Goal: Task Accomplishment & Management: Manage account settings

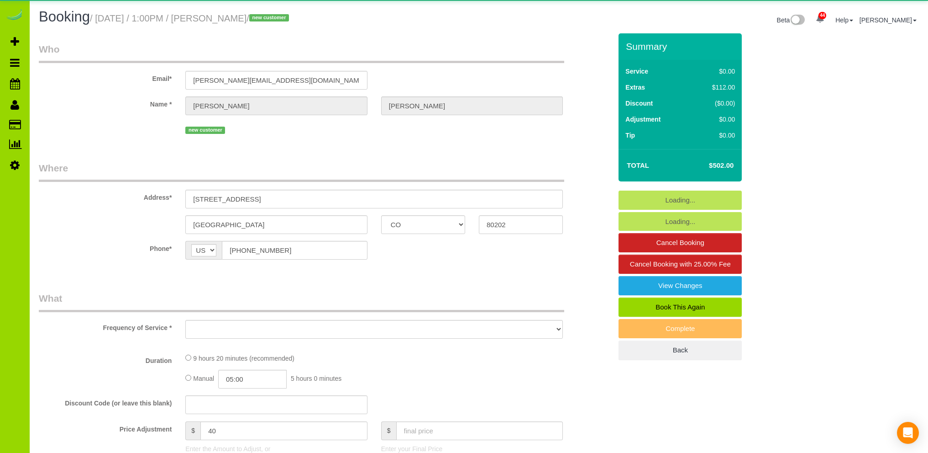
select select "CO"
select select "number:3"
select select "number:14"
select select "object:1251"
select select "spot1"
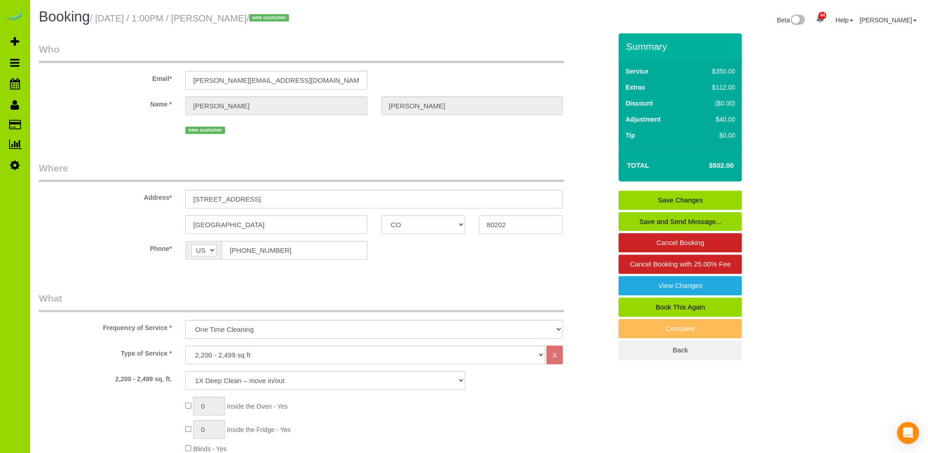
click at [664, 303] on link "Book This Again" at bounding box center [680, 306] width 123 height 19
select select "CO"
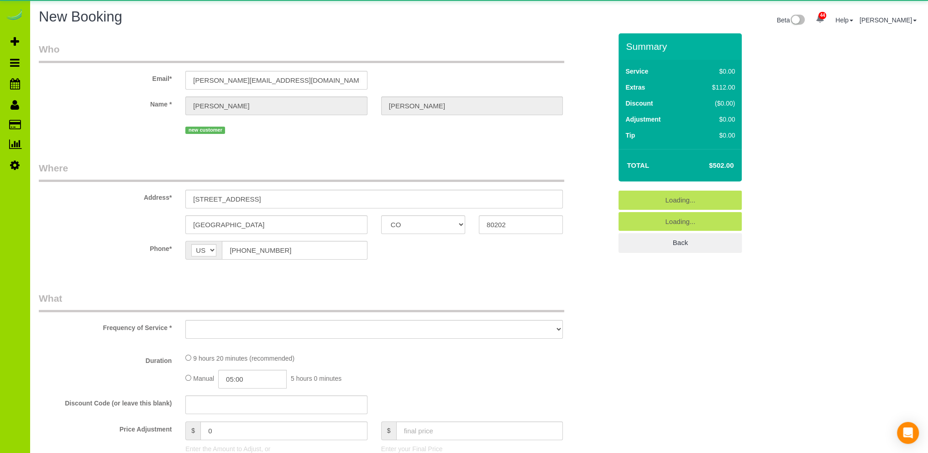
select select "object:1918"
select select "string:fspay-4b33fd2c-0fd1-4e02-9379-e0e288b0ade0"
select select "number:3"
select select "number:14"
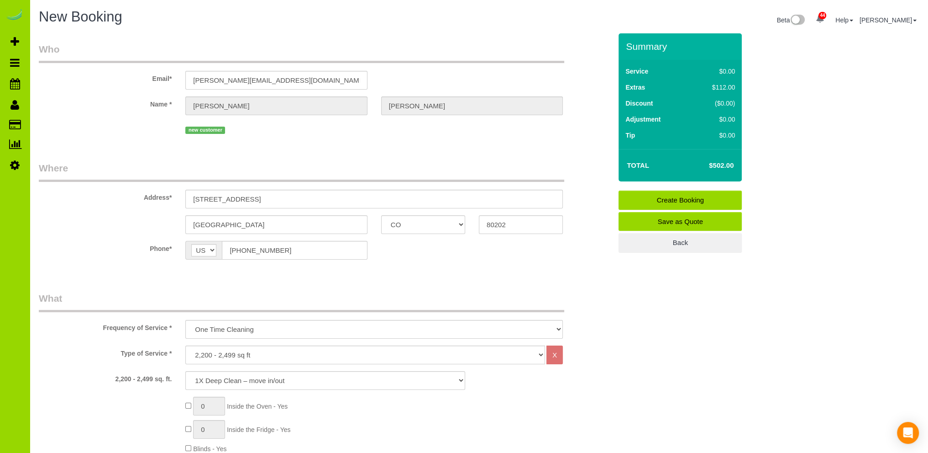
scroll to position [183, 0]
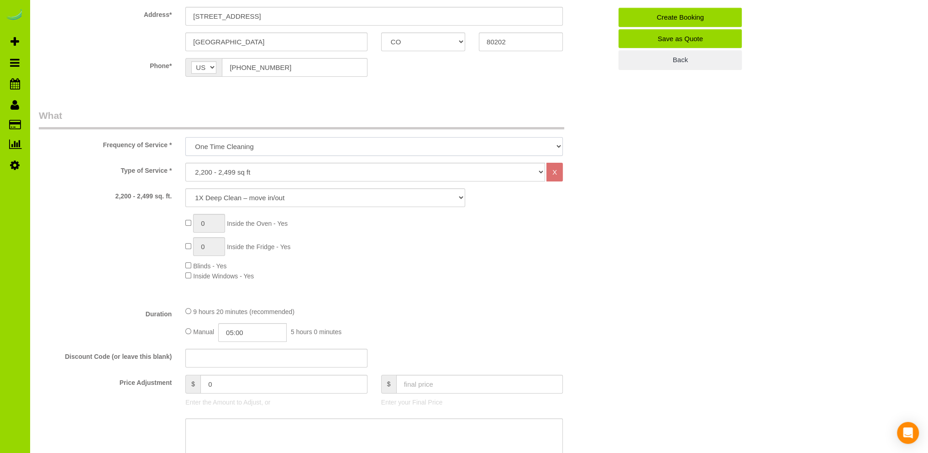
click at [276, 146] on select "One Time Cleaning Weekly Cleaning Biweekly Cleaning Monthly Cleaning" at bounding box center [374, 146] width 378 height 19
select select "object:1923"
click at [185, 137] on select "One Time Cleaning Weekly Cleaning Biweekly Cleaning Monthly Cleaning" at bounding box center [374, 146] width 378 height 19
click at [241, 196] on select "1X Deep Clean – move in/out 1X Deep Clean – sale ready 1X Deep Clean – other 1X…" at bounding box center [325, 197] width 280 height 19
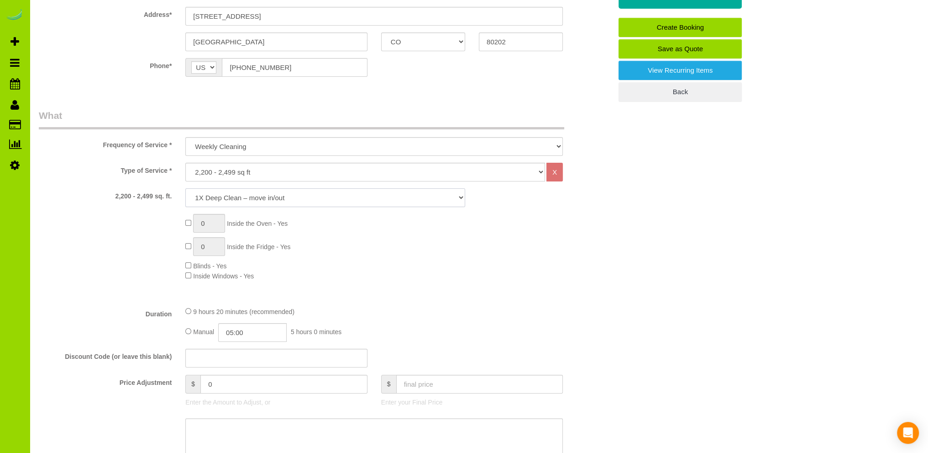
select select "5"
click at [185, 188] on select "1X Deep Clean – move in/out 1X Deep Clean – sale ready 1X Deep Clean – other 1X…" at bounding box center [325, 197] width 280 height 19
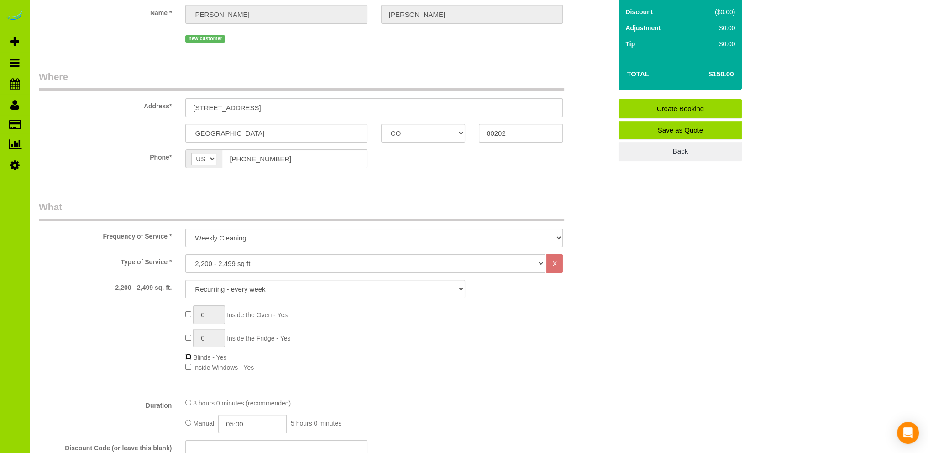
scroll to position [274, 0]
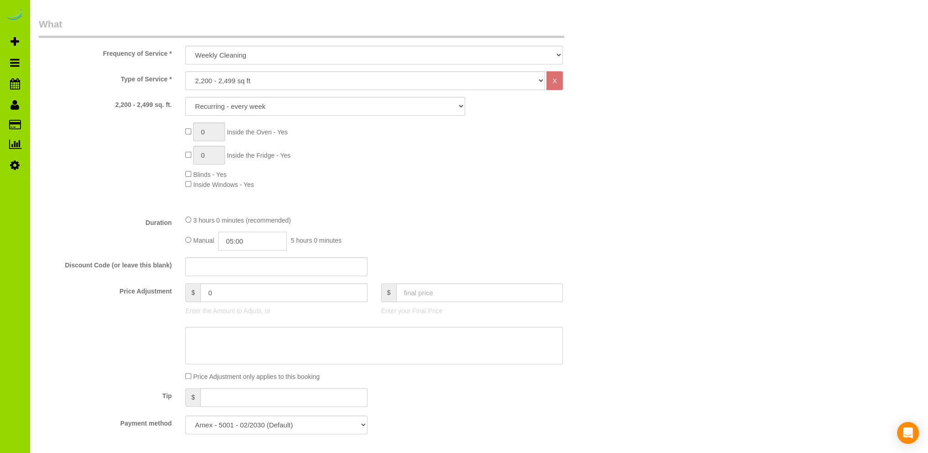
click at [241, 238] on input "05:00" at bounding box center [252, 241] width 68 height 19
type input "04:30"
click at [244, 257] on li "04:30" at bounding box center [242, 258] width 41 height 12
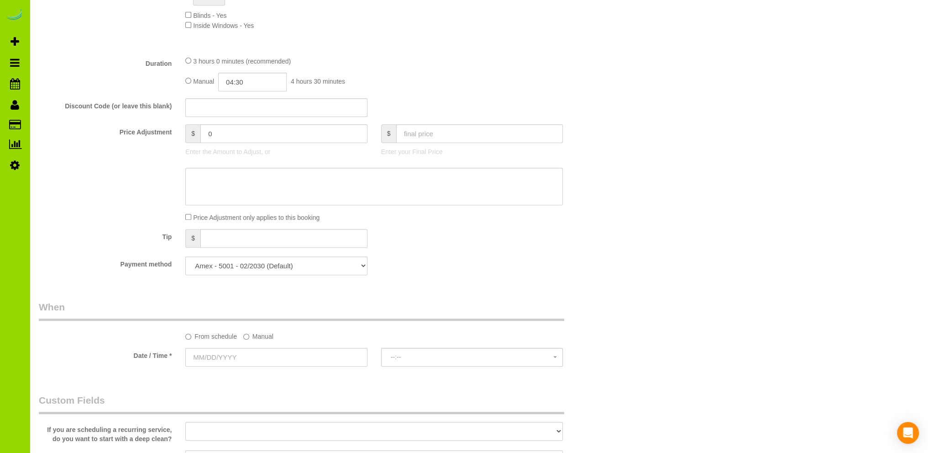
scroll to position [548, 0]
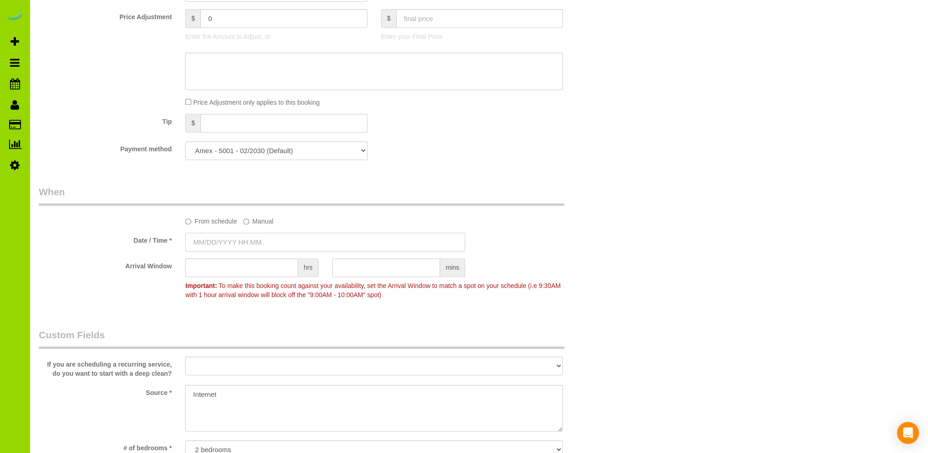
click at [245, 240] on input "text" at bounding box center [325, 241] width 280 height 19
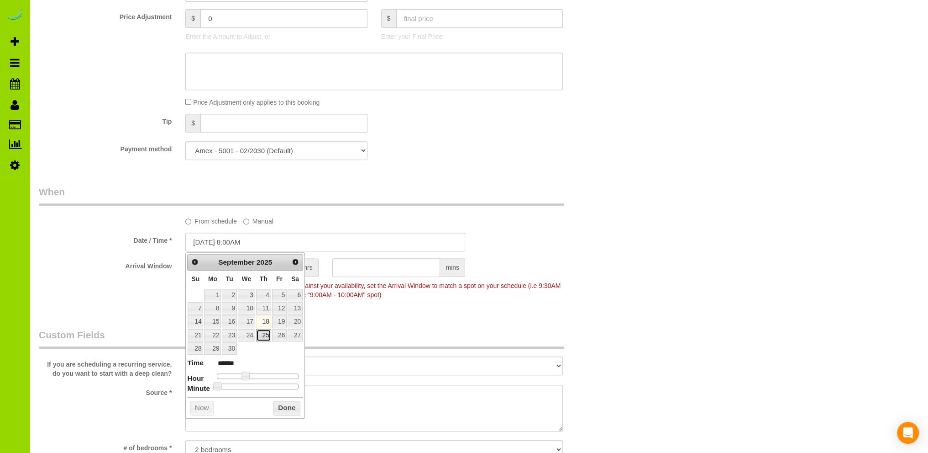
click at [265, 332] on link "25" at bounding box center [263, 335] width 15 height 12
type input "09/25/2025 9:00AM"
type input "******"
type input "09/25/2025 10:00AM"
type input "*******"
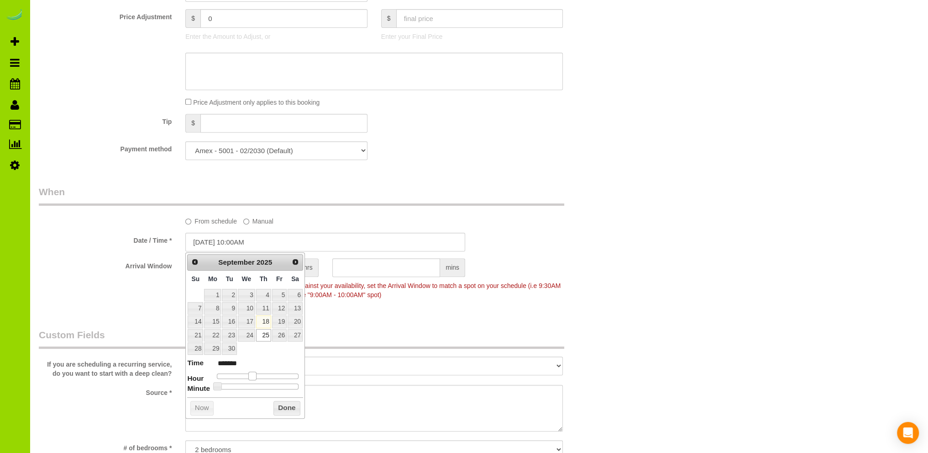
type input "09/25/2025 9:00AM"
type input "******"
click at [248, 372] on span at bounding box center [249, 375] width 8 height 8
click at [282, 408] on button "Done" at bounding box center [287, 407] width 27 height 15
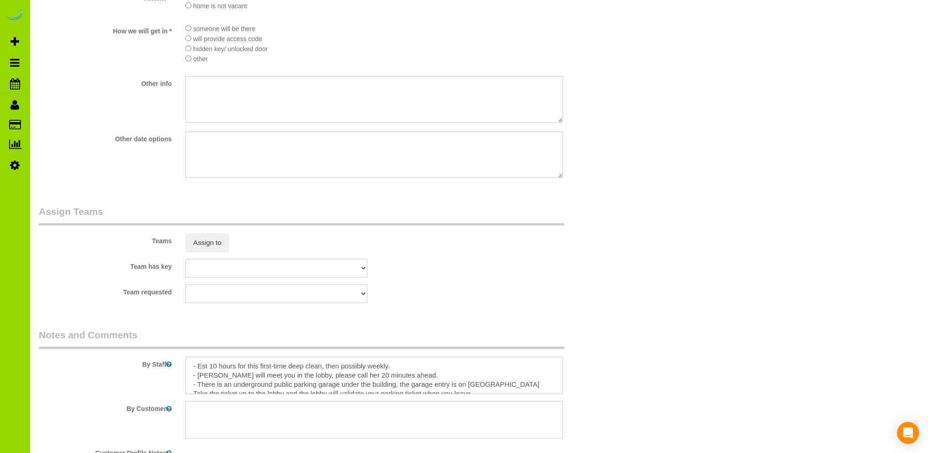
scroll to position [1279, 0]
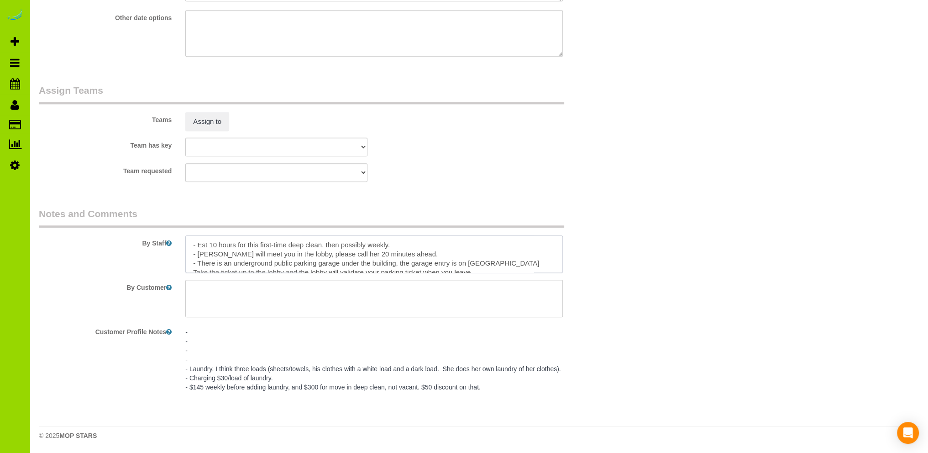
click at [216, 248] on textarea at bounding box center [374, 253] width 378 height 37
drag, startPoint x: 395, startPoint y: 248, endPoint x: 240, endPoint y: 249, distance: 154.8
click at [240, 249] on textarea at bounding box center [374, 253] width 378 height 37
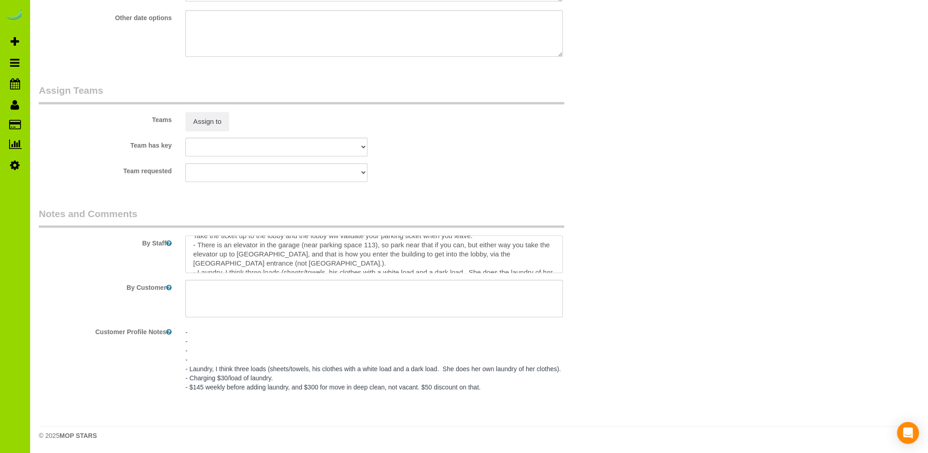
scroll to position [55, 0]
click at [480, 257] on textarea at bounding box center [374, 253] width 378 height 37
drag, startPoint x: 281, startPoint y: 257, endPoint x: 347, endPoint y: 250, distance: 65.6
click at [282, 257] on textarea at bounding box center [374, 253] width 378 height 37
click at [488, 257] on textarea at bounding box center [374, 253] width 378 height 37
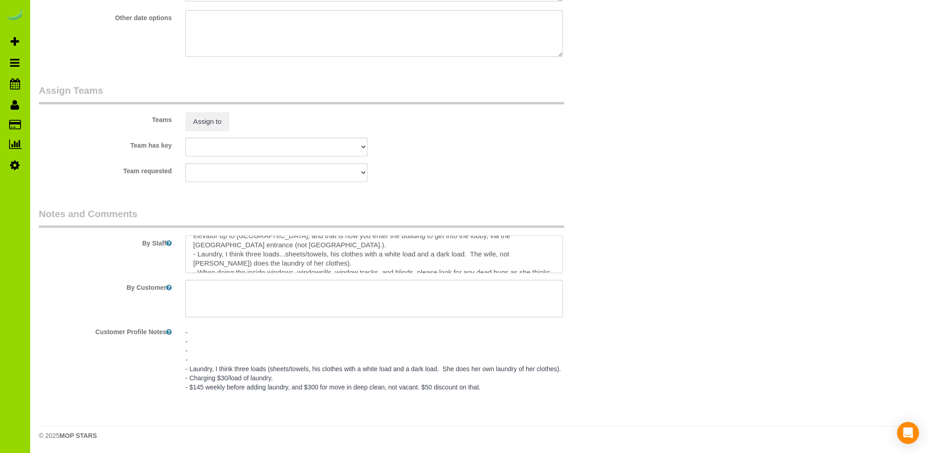
click at [526, 258] on textarea at bounding box center [374, 253] width 378 height 37
click at [237, 266] on textarea at bounding box center [374, 253] width 378 height 37
click at [285, 268] on textarea at bounding box center [374, 253] width 378 height 37
drag, startPoint x: 303, startPoint y: 261, endPoint x: 181, endPoint y: 262, distance: 122.4
click at [181, 262] on div at bounding box center [374, 253] width 391 height 37
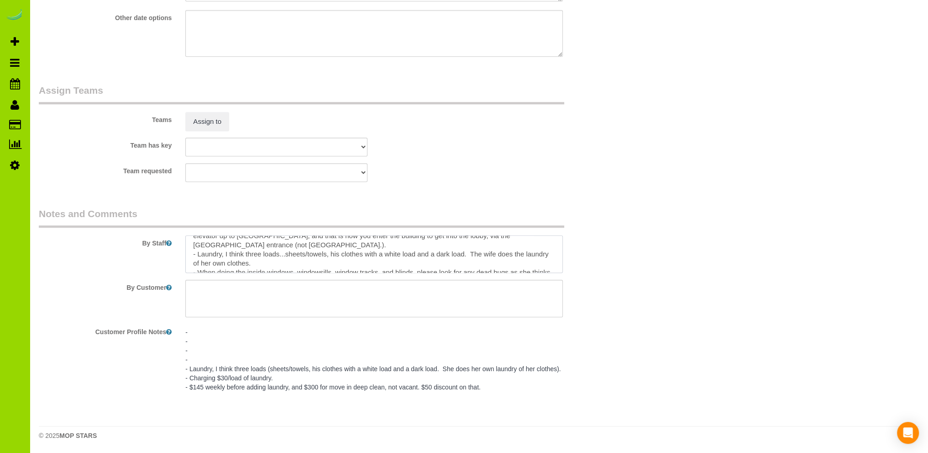
click at [274, 266] on textarea at bounding box center [374, 253] width 378 height 37
click at [286, 257] on textarea at bounding box center [374, 253] width 378 height 37
click at [339, 258] on textarea at bounding box center [374, 253] width 378 height 37
click at [407, 257] on textarea at bounding box center [374, 253] width 378 height 37
click at [466, 258] on textarea at bounding box center [374, 253] width 378 height 37
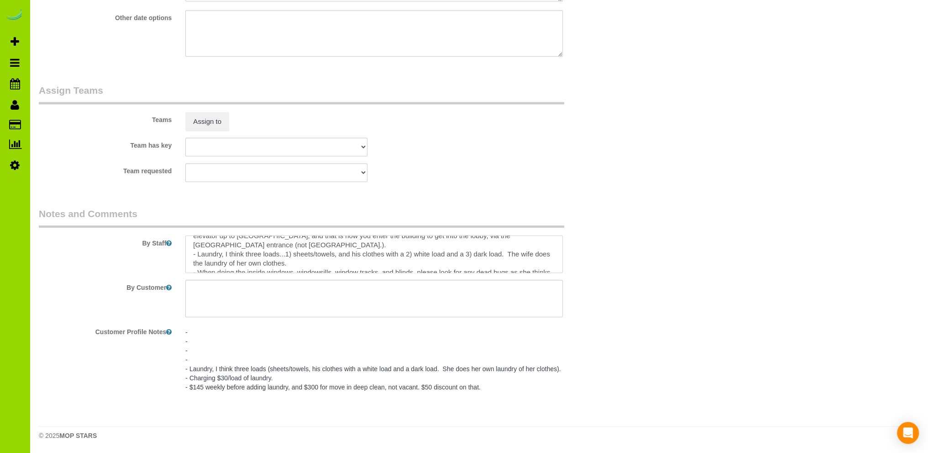
drag, startPoint x: 313, startPoint y: 265, endPoint x: 165, endPoint y: 259, distance: 147.6
click at [165, 259] on div "By Staff" at bounding box center [325, 240] width 587 height 66
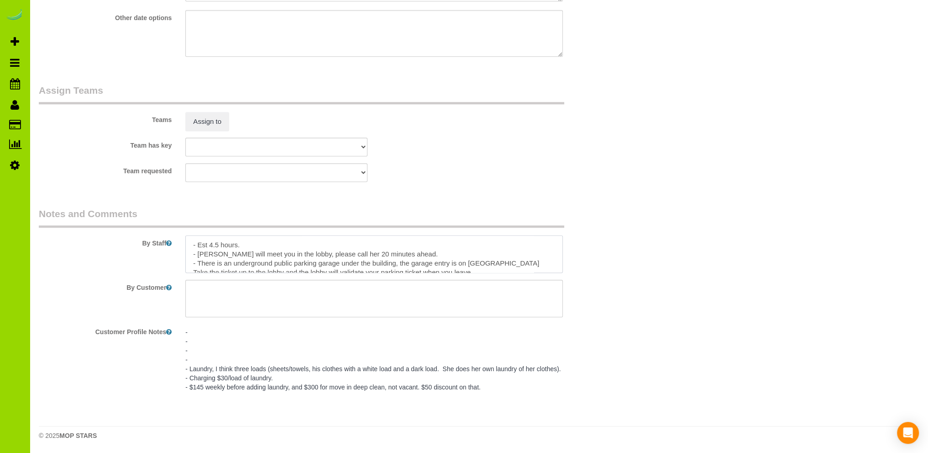
click at [427, 255] on textarea at bounding box center [374, 253] width 378 height 37
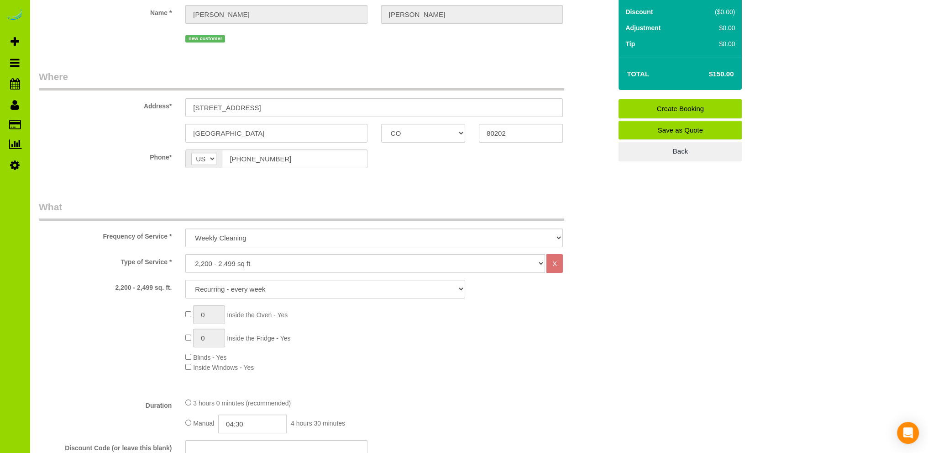
scroll to position [365, 0]
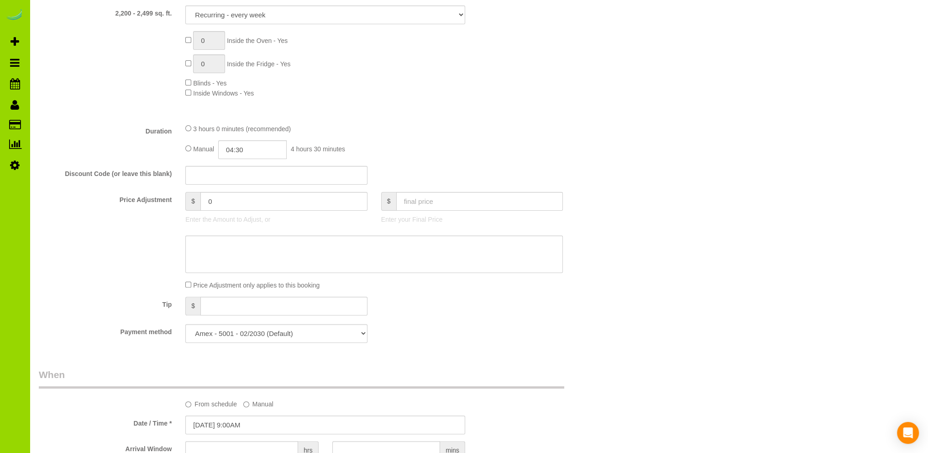
type textarea "- Est 4.5 hours. - Lori will meet you in the lobby, please call her 20 minutes …"
click at [410, 204] on input "text" at bounding box center [479, 201] width 167 height 19
type input "235.00"
click at [452, 162] on fieldset "What Frequency of Service * One Time Cleaning Weekly Cleaning Biweekly Cleaning…" at bounding box center [325, 137] width 573 height 423
type input "85"
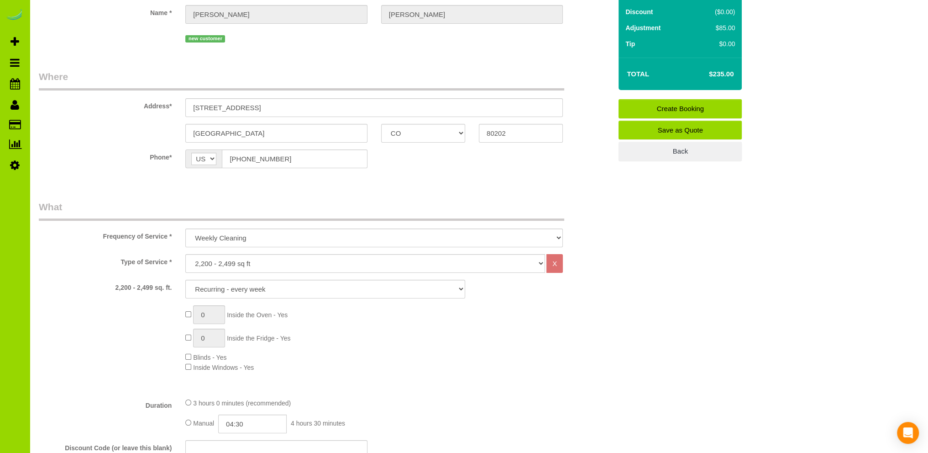
scroll to position [0, 0]
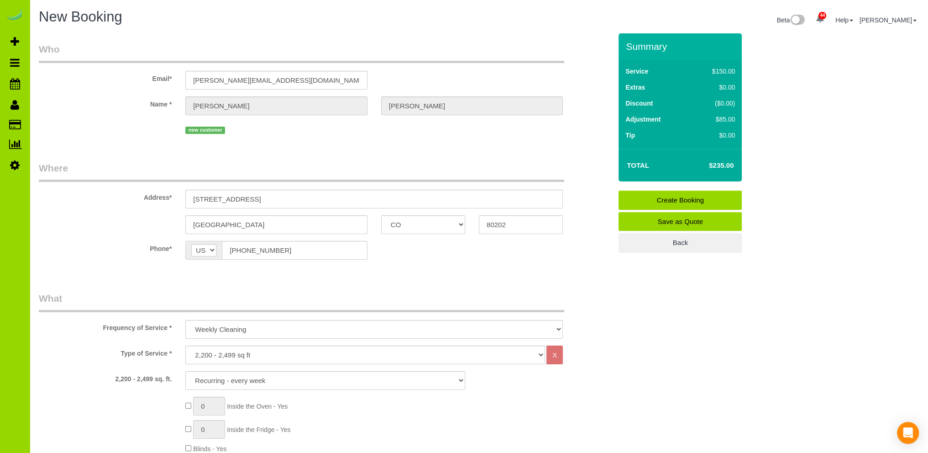
click at [651, 195] on link "Create Booking" at bounding box center [680, 199] width 123 height 19
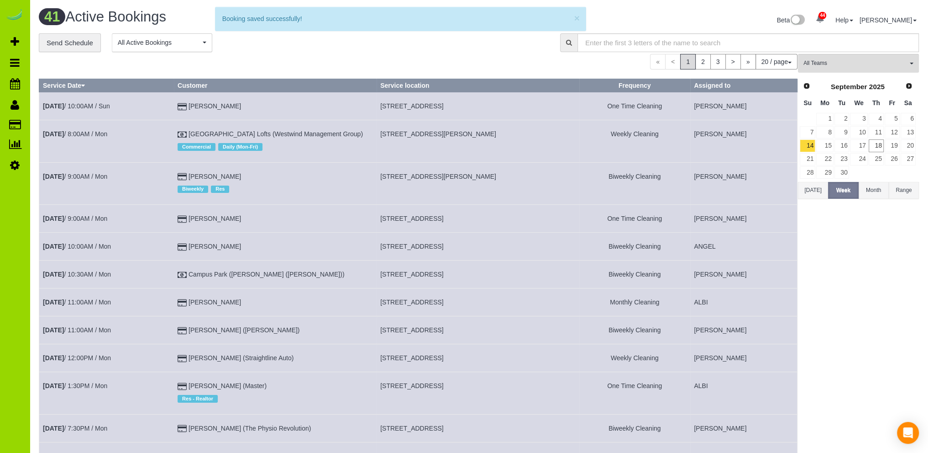
drag, startPoint x: 330, startPoint y: 54, endPoint x: 284, endPoint y: 21, distance: 57.2
click at [330, 54] on div "« < 1 2 3 > » 20 / page 10 / page 20 / page 30 / page 40 / page 50 / page 100 /…" at bounding box center [418, 62] width 759 height 16
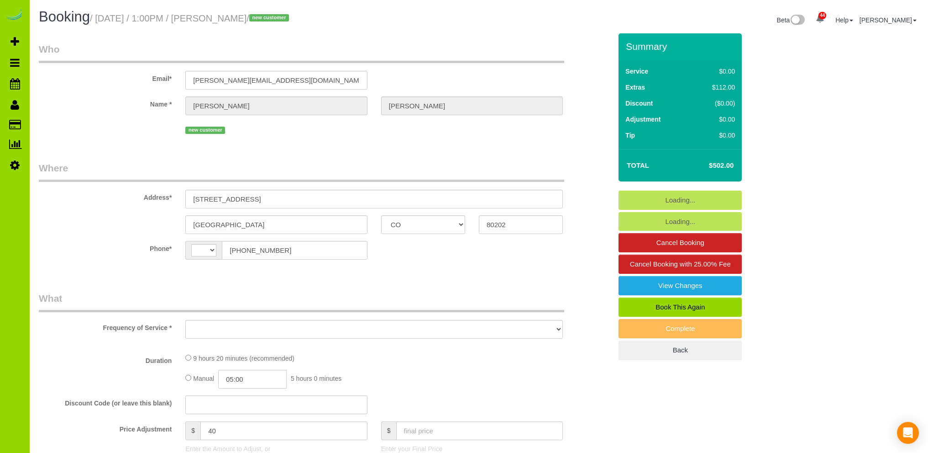
select select "CO"
select select "string:US"
select select "object:1150"
select select "string:fspay-4b33fd2c-0fd1-4e02-9379-e0e288b0ade0"
select select "spot1"
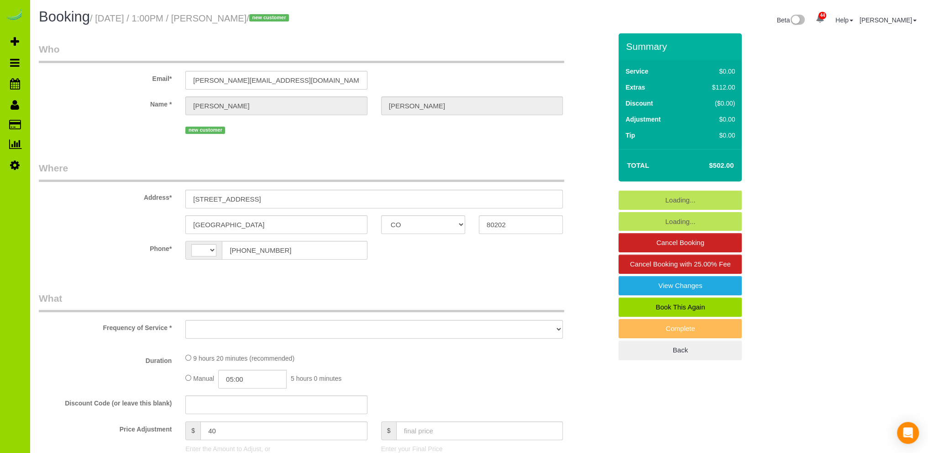
select select "number:3"
select select "number:14"
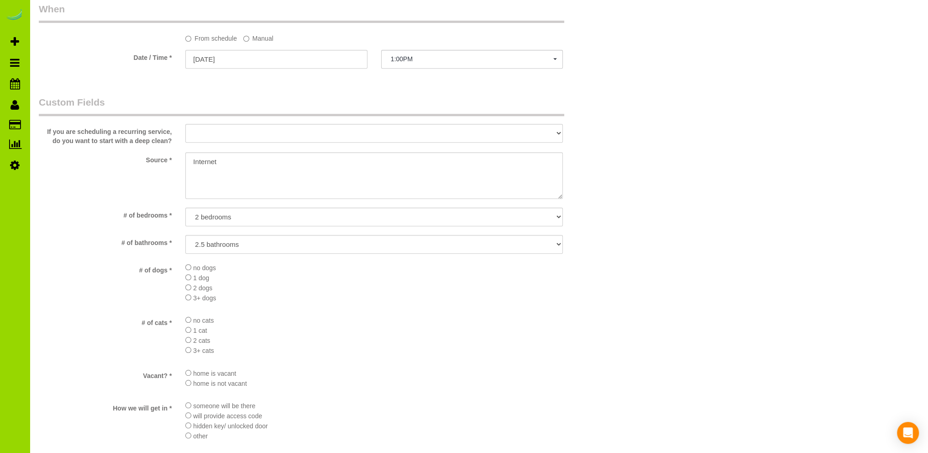
scroll to position [1187, 0]
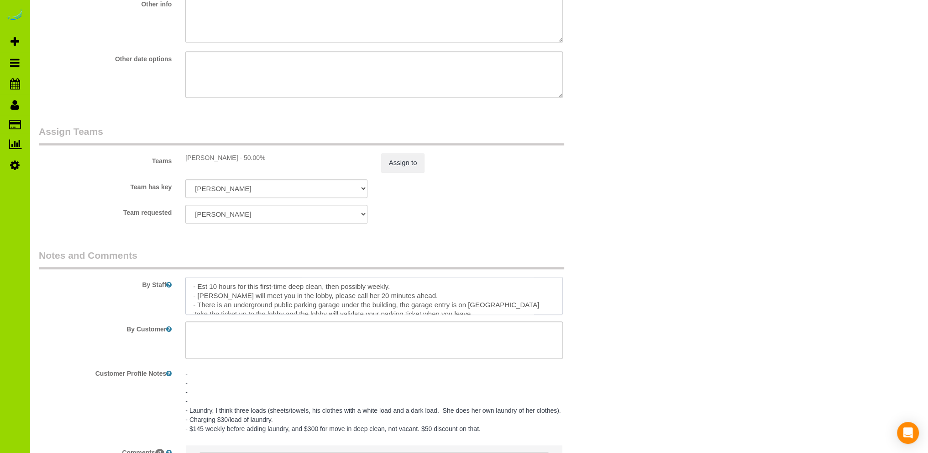
click at [414, 300] on textarea at bounding box center [374, 295] width 378 height 37
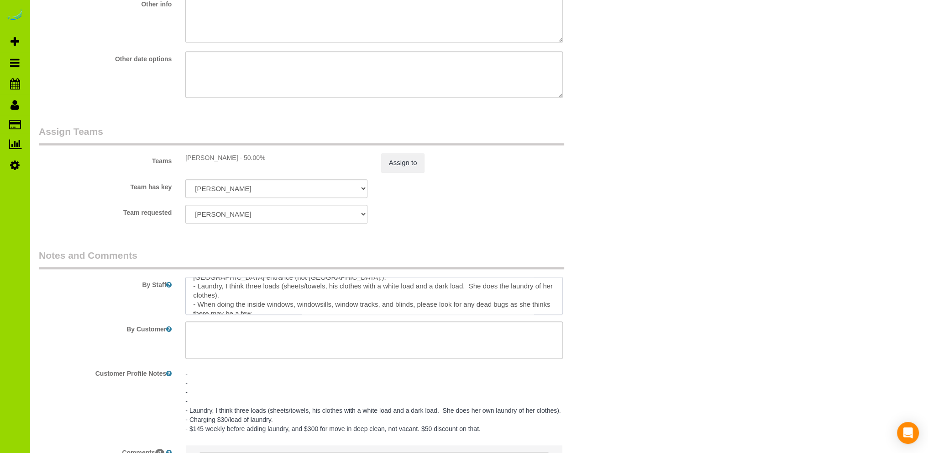
drag, startPoint x: 252, startPoint y: 297, endPoint x: 219, endPoint y: 291, distance: 33.5
click at [219, 291] on textarea at bounding box center [374, 295] width 378 height 37
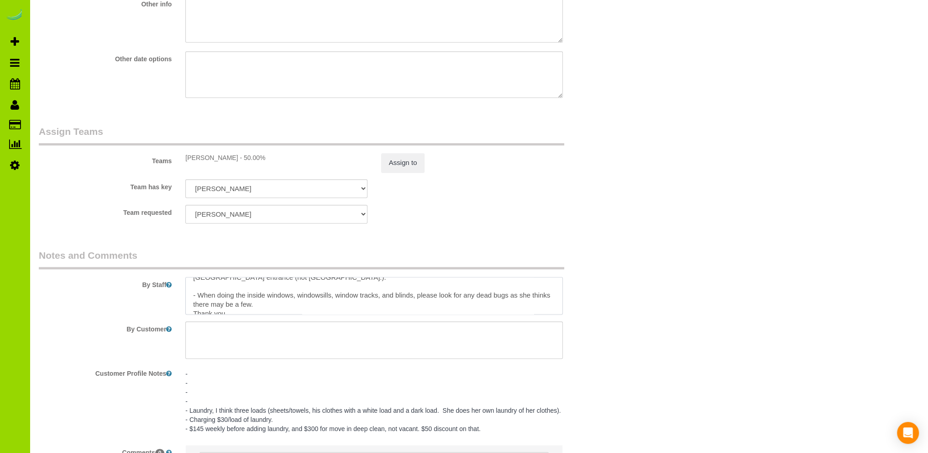
paste textarea "- Laundry, I think three loads...1) sheets/towels, and his clothes with a 2) wh…"
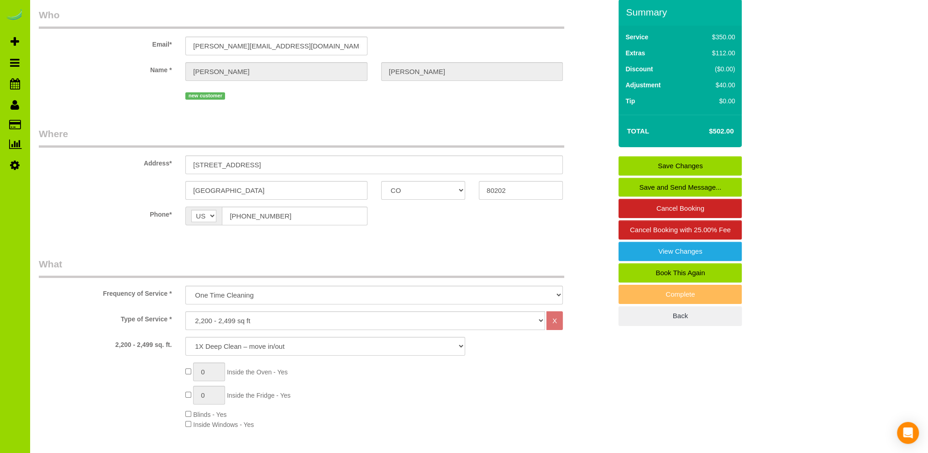
scroll to position [0, 0]
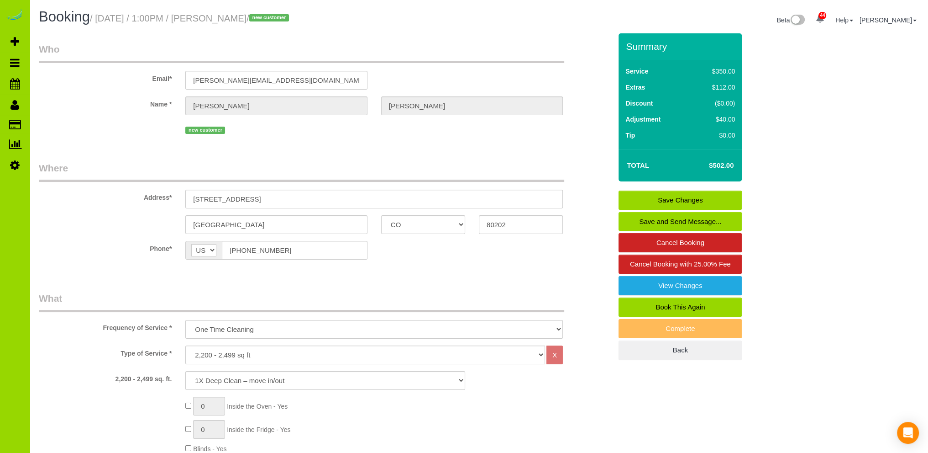
type textarea "- Est 10 hours for this first-time deep clean, then possibly weekly. - Lori wil…"
click at [681, 198] on link "Save Changes" at bounding box center [680, 199] width 123 height 19
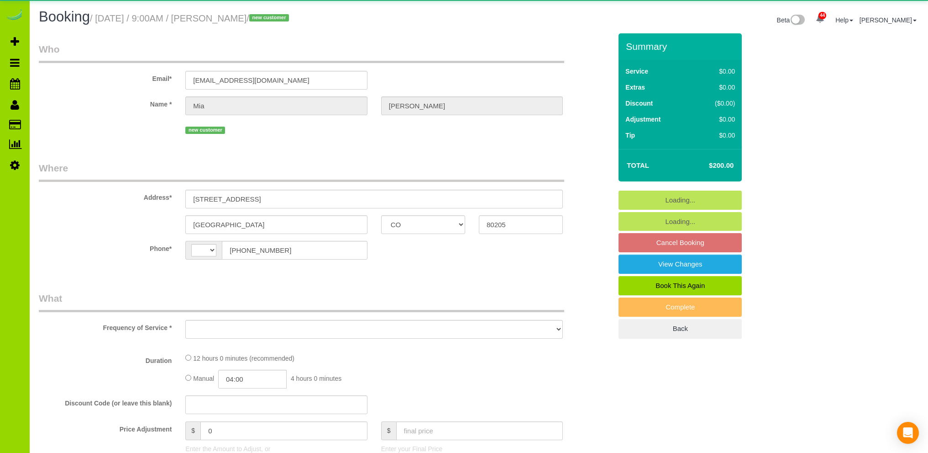
select select "CO"
select select "string:[GEOGRAPHIC_DATA]"
select select "object:1211"
select select "3"
select select "spot1"
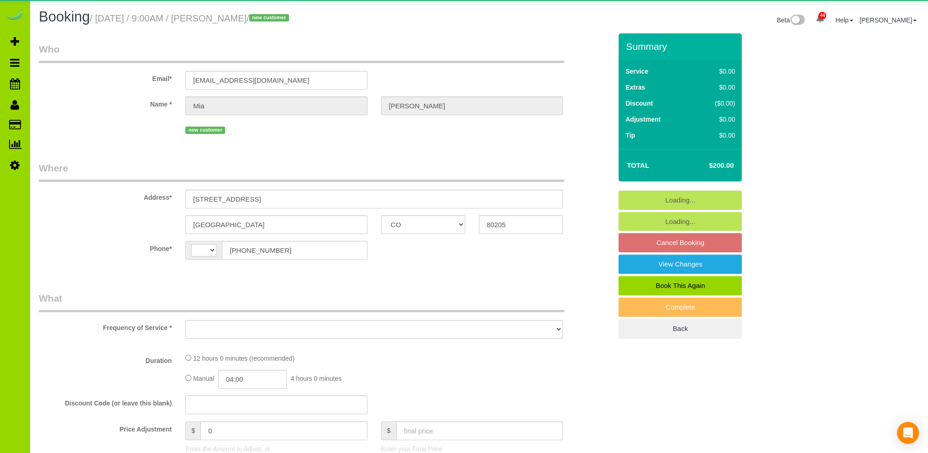
select select "number:69"
select select "number:2"
select select "number:11"
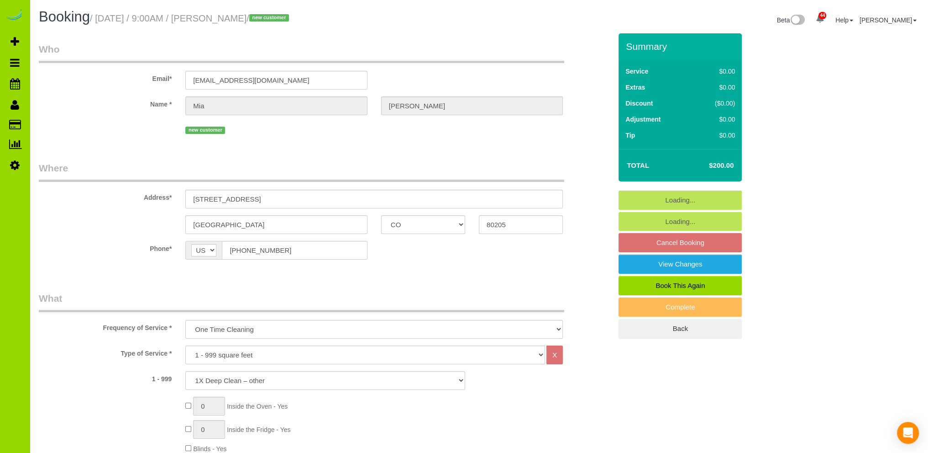
select select "string:fspay-11e904a4-63a1-4e56-900f-6e63887385d6"
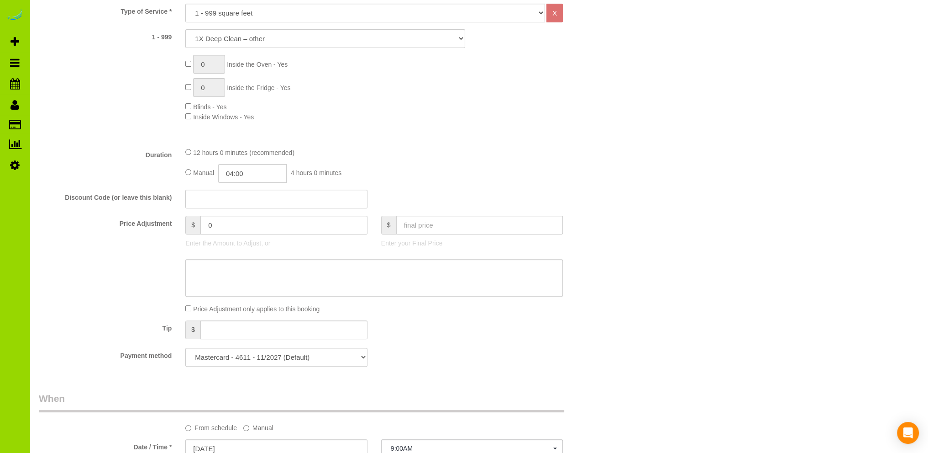
select select "3"
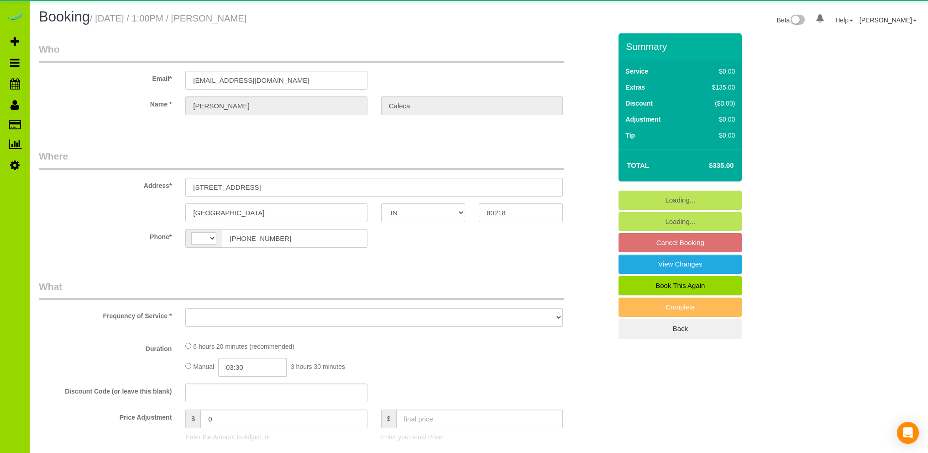
select select "IN"
select select "string:[GEOGRAPHIC_DATA]"
select select "object:1129"
select select "string:fspay-309b1a78-8f42-4a79-9306-cab8c579dd28"
select select "spot1"
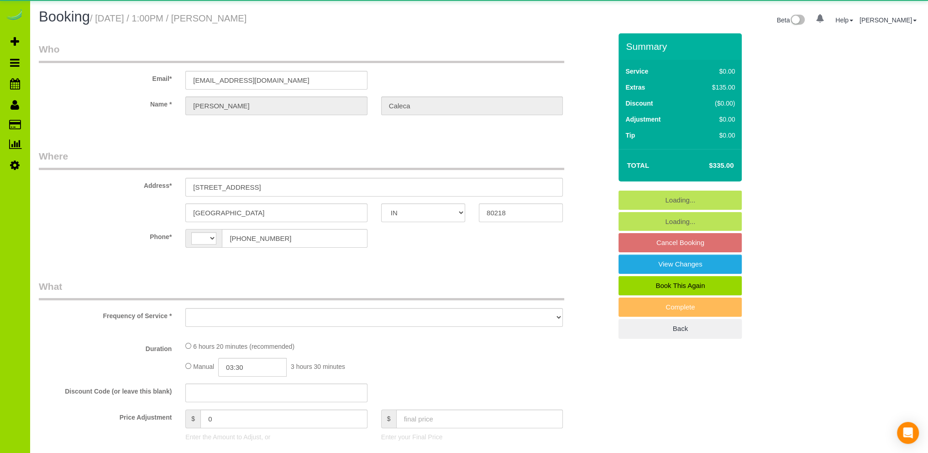
select select "number:69"
select select "number:2"
select select "number:11"
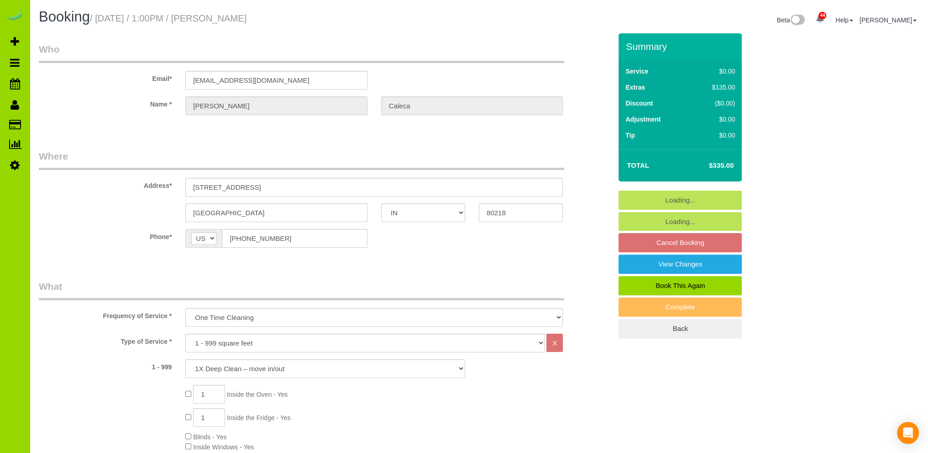
select select "object:1202"
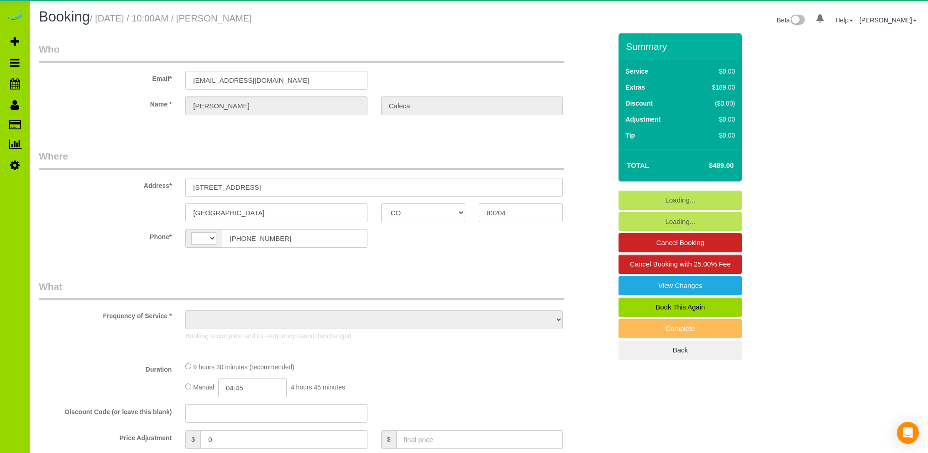
select select "CO"
select select "number:5"
select select "number:13"
select select "string:[GEOGRAPHIC_DATA]"
select select "object:1156"
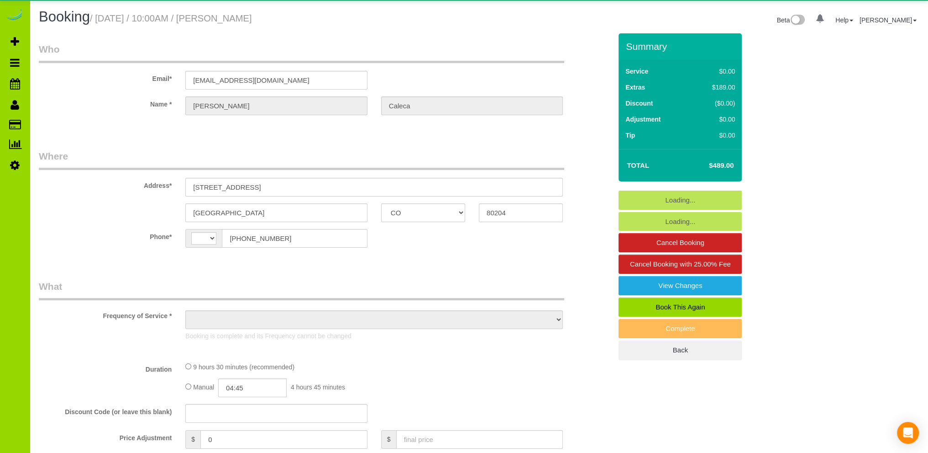
select select "string:fspay-99512727-175f-4ba2-8162-37eb97dc08ba"
select select "spot1"
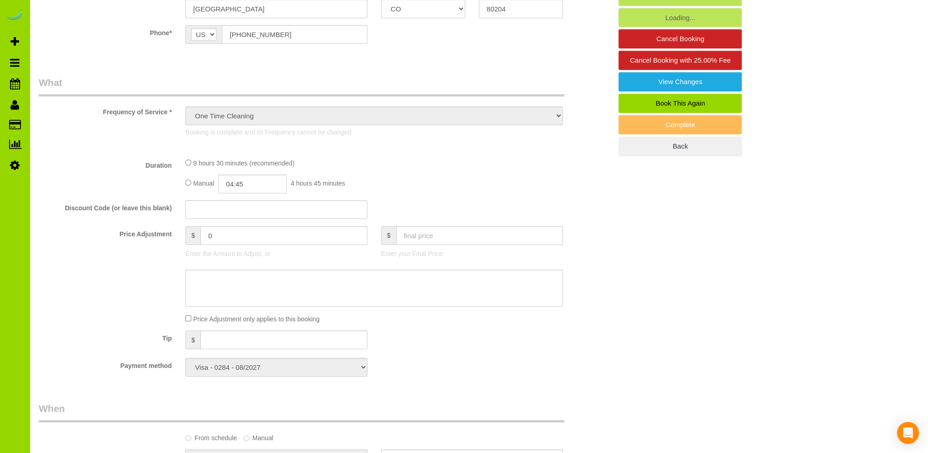
select select "object:1160"
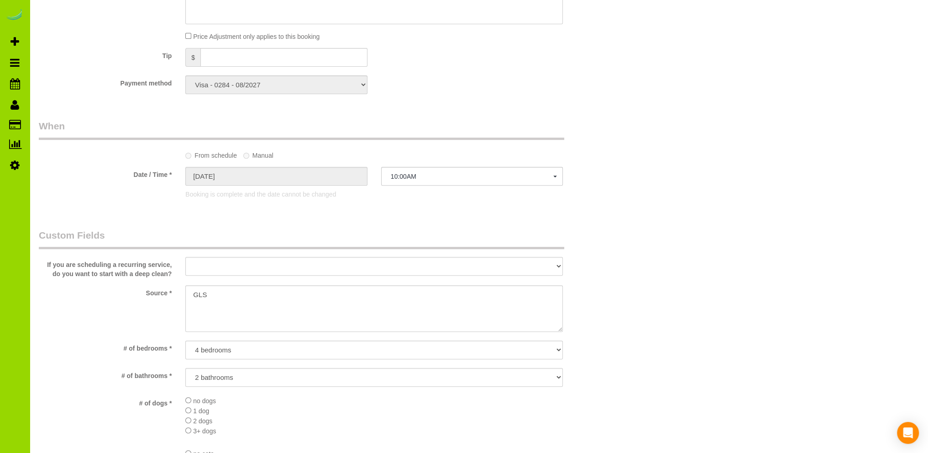
select select "spot6"
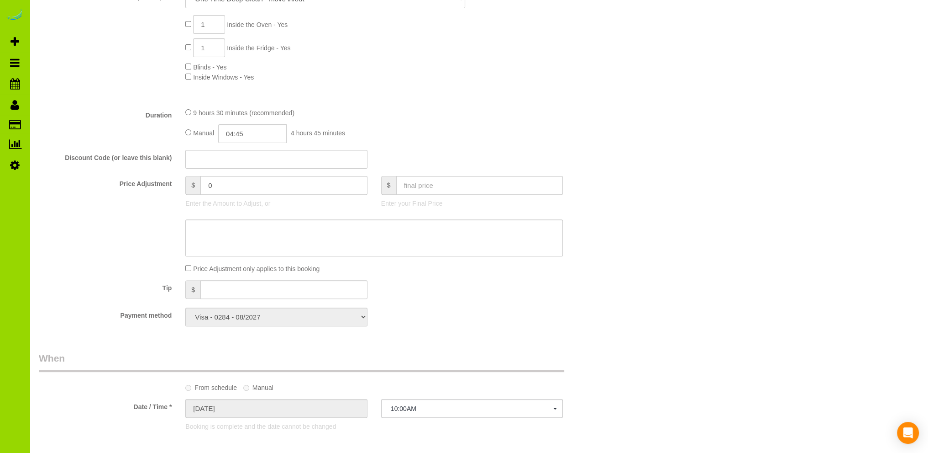
scroll to position [265, 0]
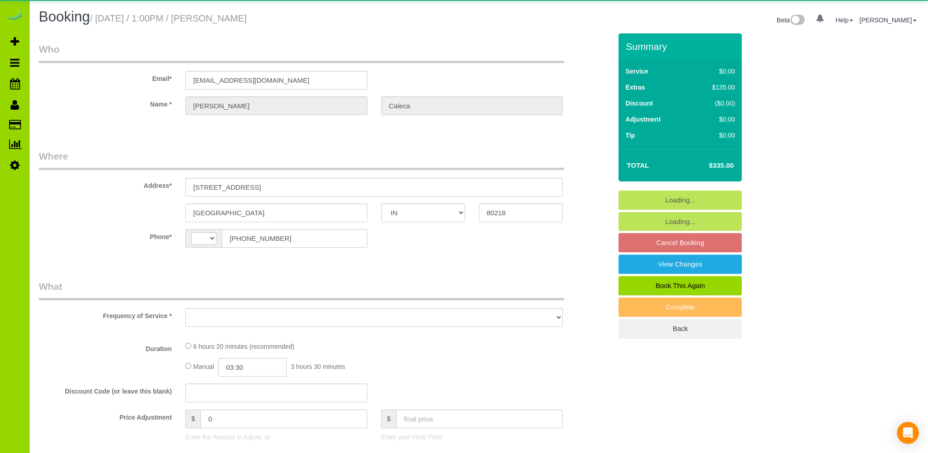
select select "IN"
select select "string:[GEOGRAPHIC_DATA]"
select select "spot1"
select select "number:69"
select select "number:2"
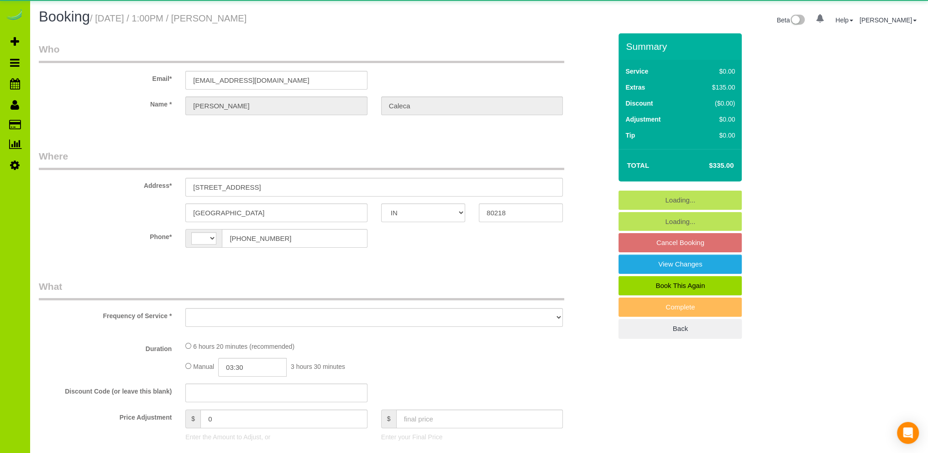
select select "number:11"
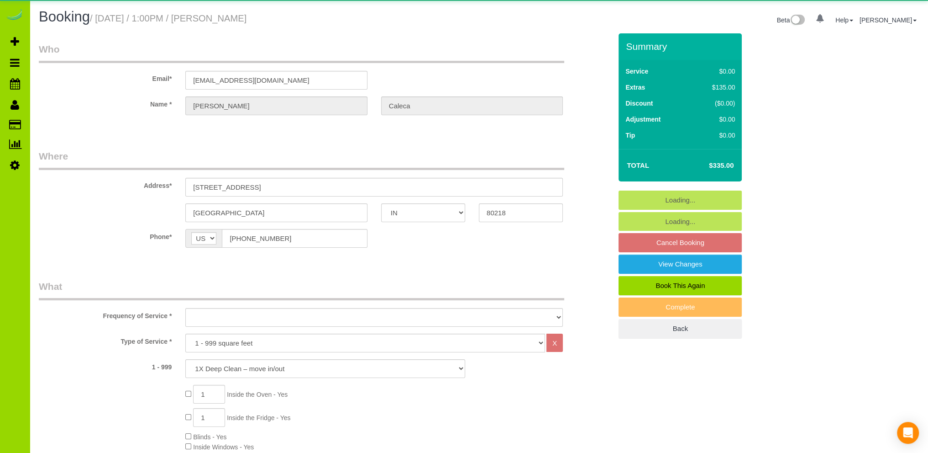
select select "spot6"
select select "object:1198"
select select "string:fspay-309b1a78-8f42-4a79-9306-cab8c579dd28"
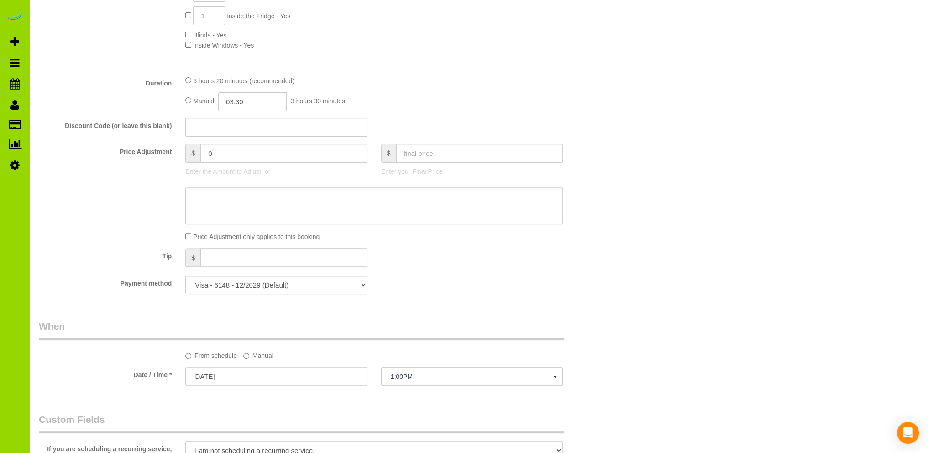
select select "object:1232"
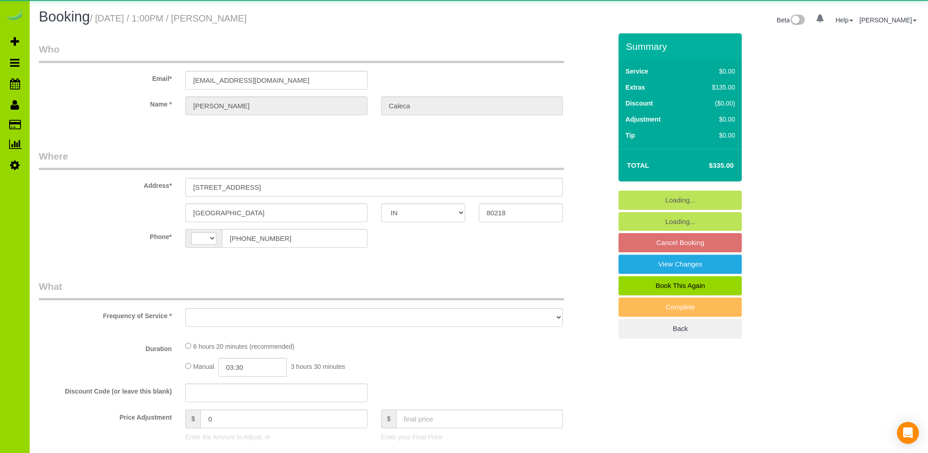
select select "IN"
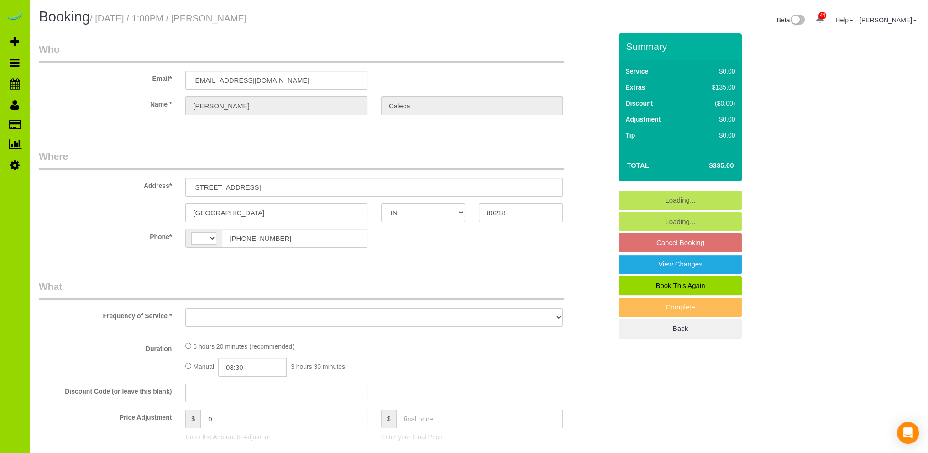
select select "string:[GEOGRAPHIC_DATA]"
select select "object:796"
select select "string:fspay-309b1a78-8f42-4a79-9306-cab8c579dd28"
select select "number:69"
select select "number:2"
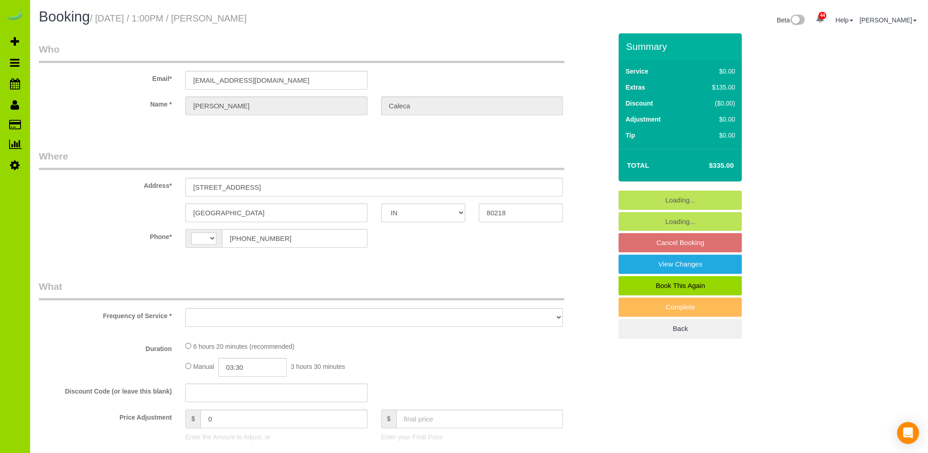
select select "number:11"
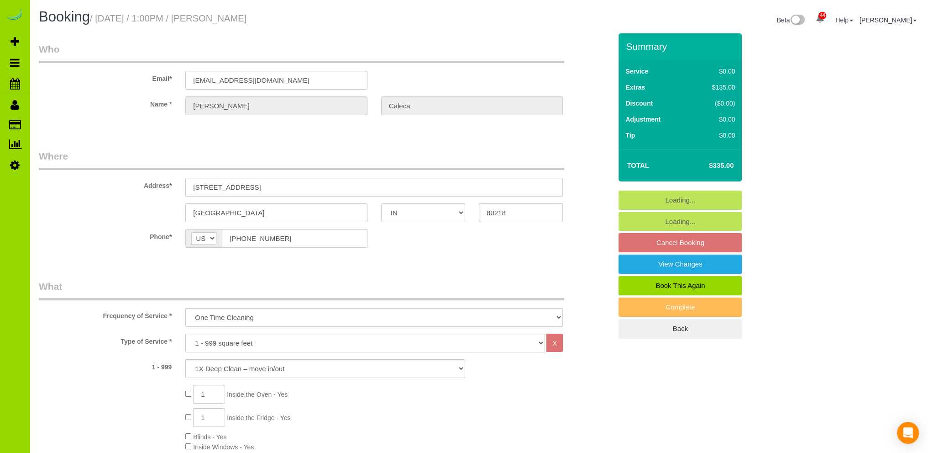
select select "spot1"
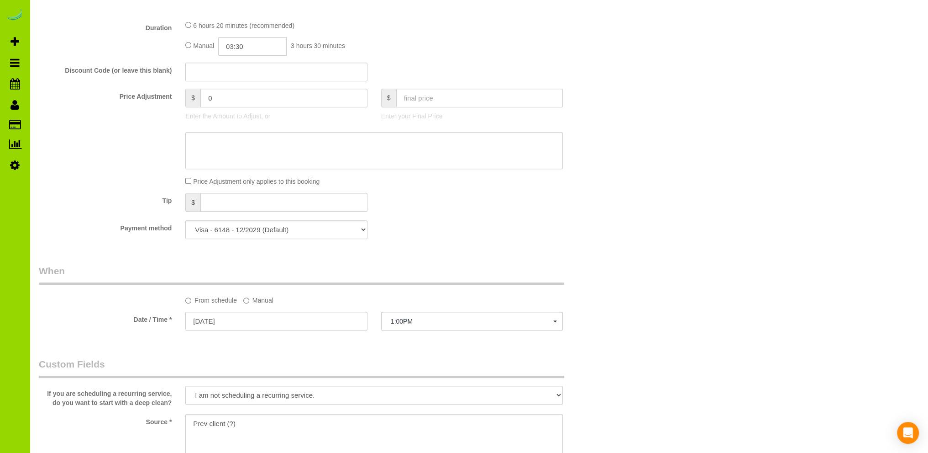
select select "object:1232"
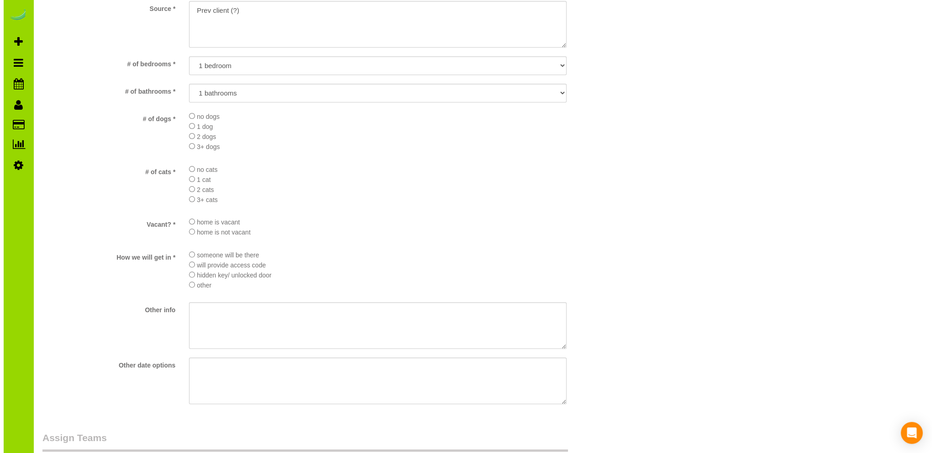
scroll to position [1096, 0]
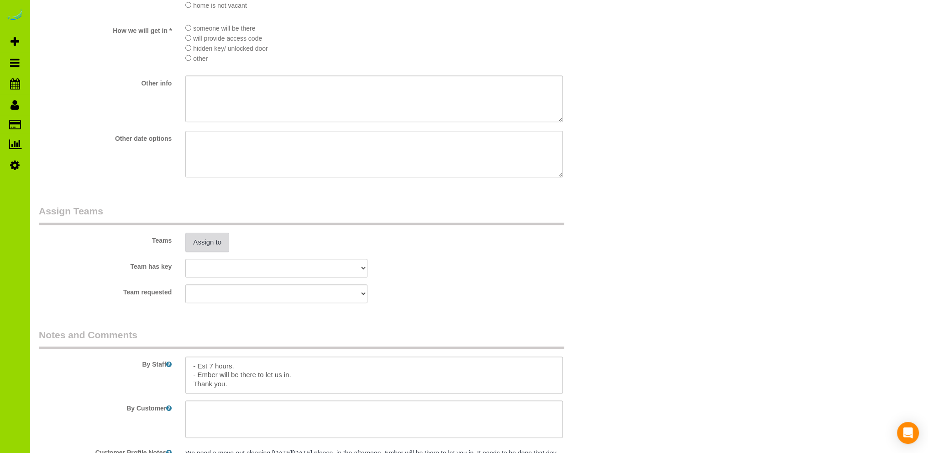
click at [197, 245] on button "Assign to" at bounding box center [207, 241] width 44 height 19
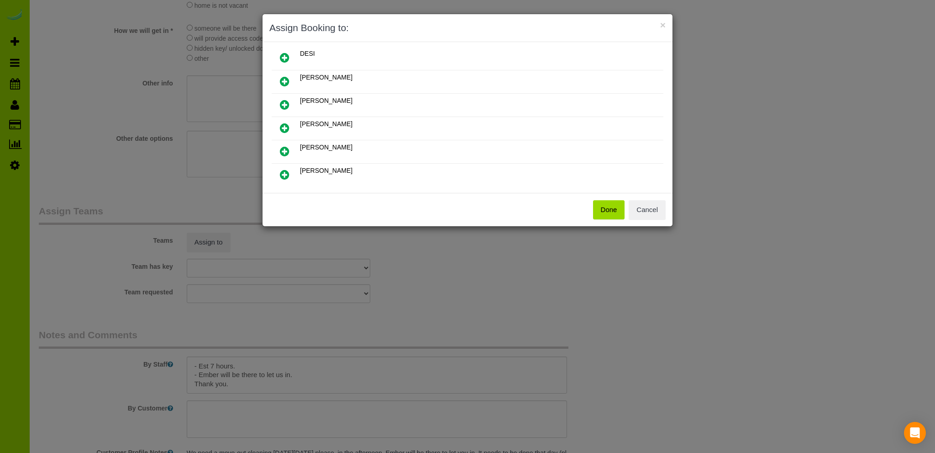
scroll to position [156, 0]
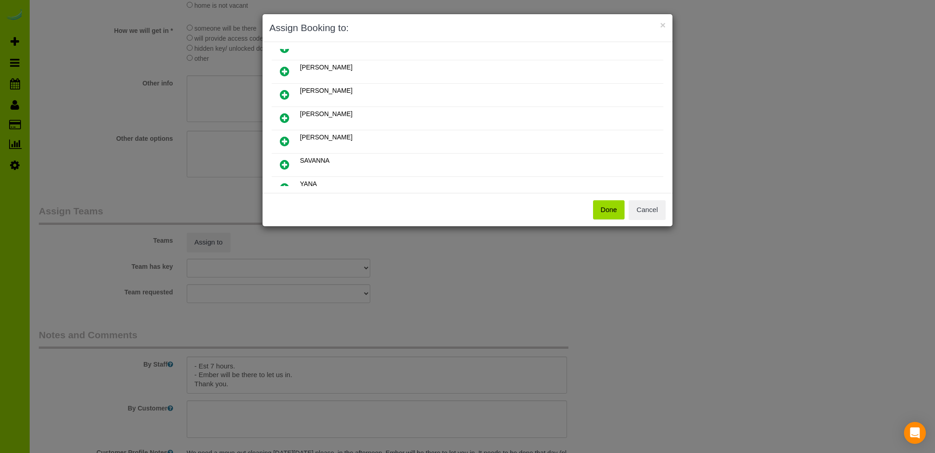
click at [284, 136] on icon at bounding box center [285, 141] width 10 height 11
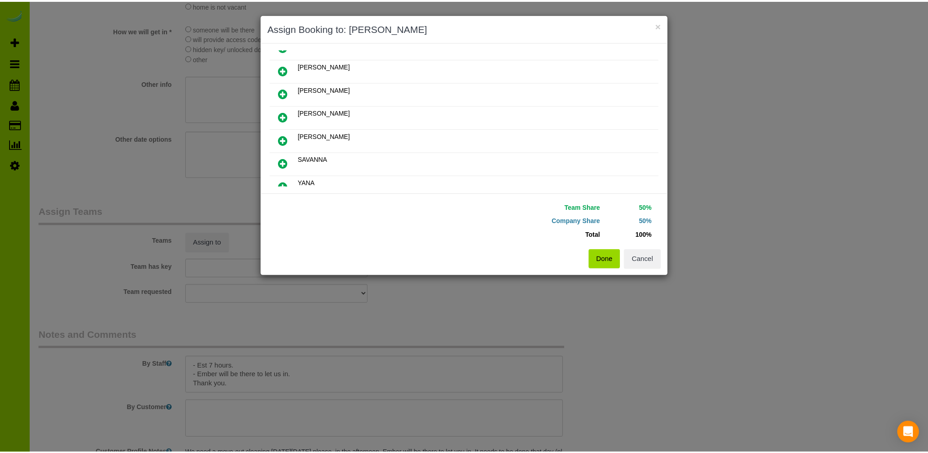
scroll to position [178, 0]
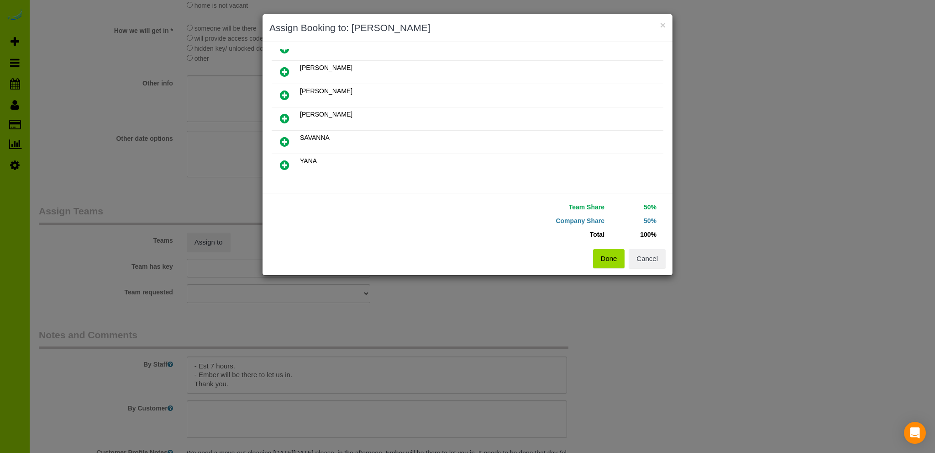
click at [602, 253] on button "Done" at bounding box center [609, 258] width 32 height 19
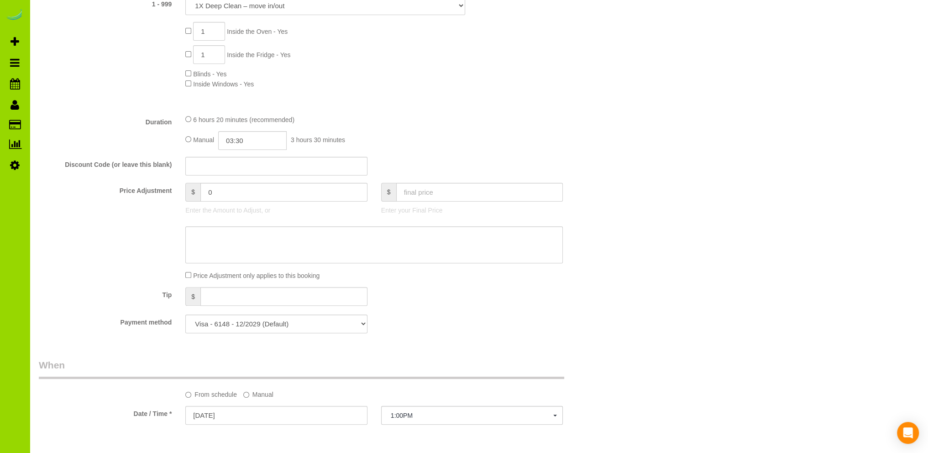
scroll to position [0, 0]
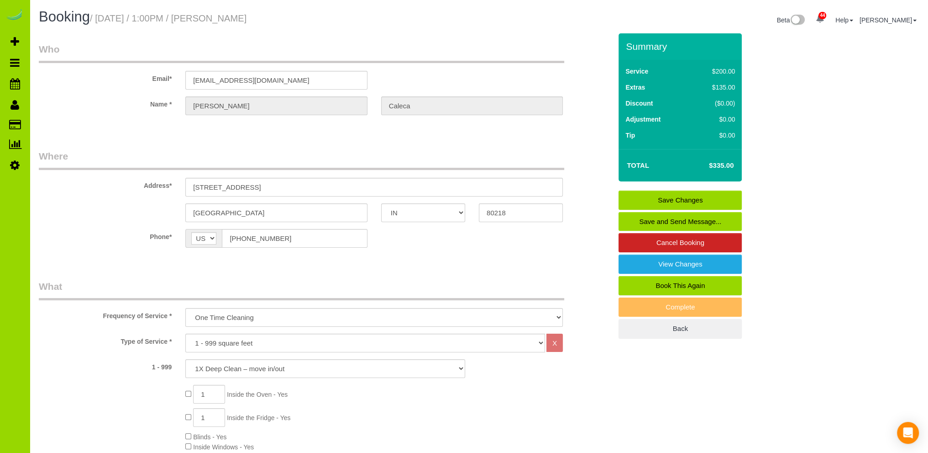
click at [679, 201] on link "Save Changes" at bounding box center [680, 199] width 123 height 19
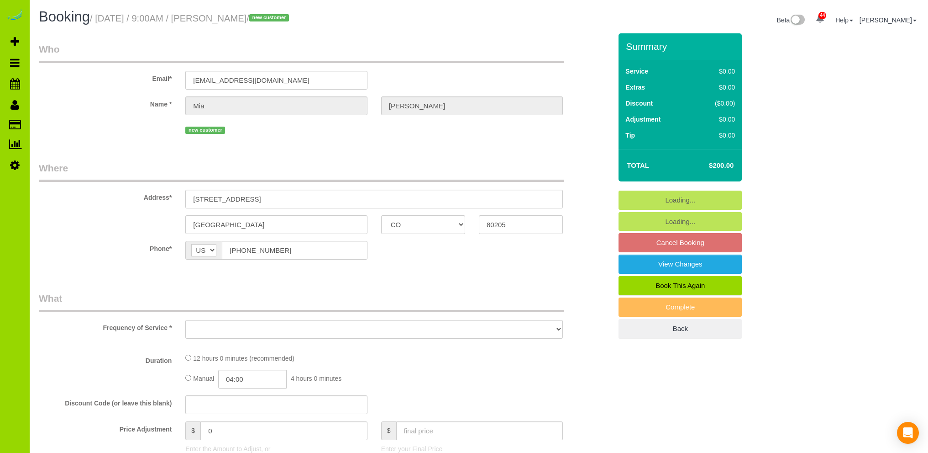
select select "CO"
select select "number:69"
select select "number:2"
select select "number:11"
select select "string:fspay-11e904a4-63a1-4e56-900f-6e63887385d6"
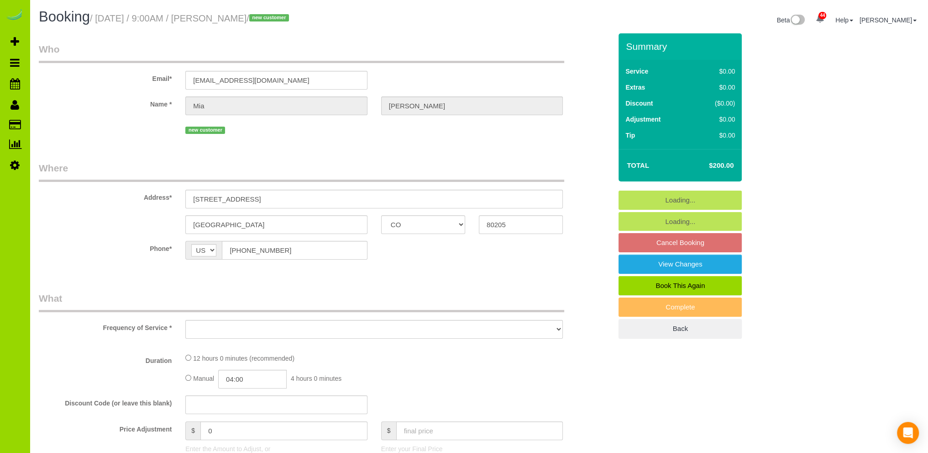
select select "spot1"
select select "spot6"
select select "object:1211"
select select "3"
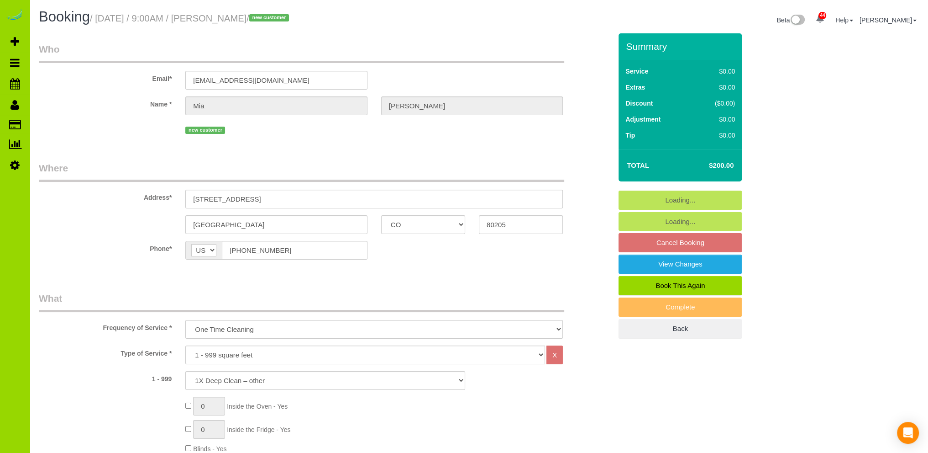
select select "3"
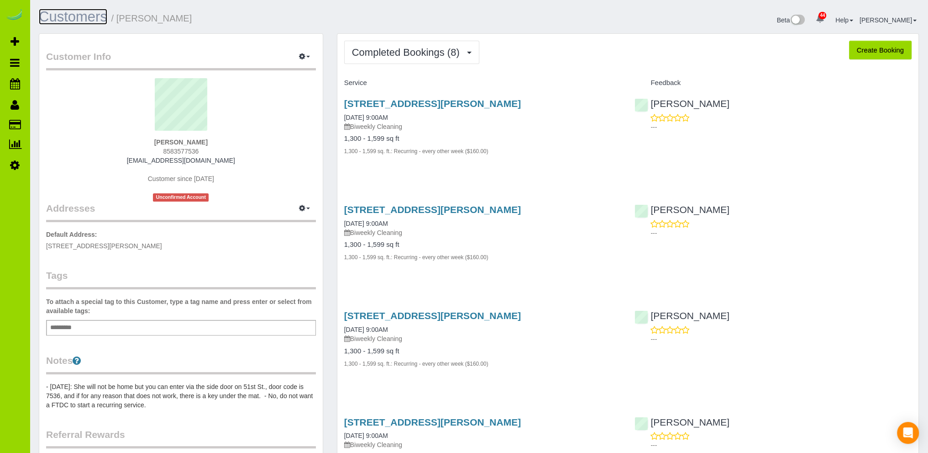
click at [78, 15] on link "Customers" at bounding box center [73, 17] width 68 height 16
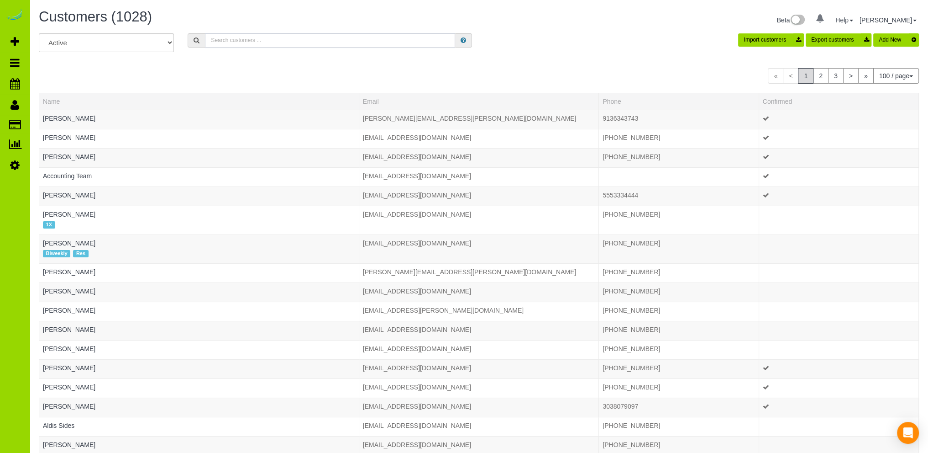
click at [216, 39] on input "text" at bounding box center [330, 40] width 250 height 14
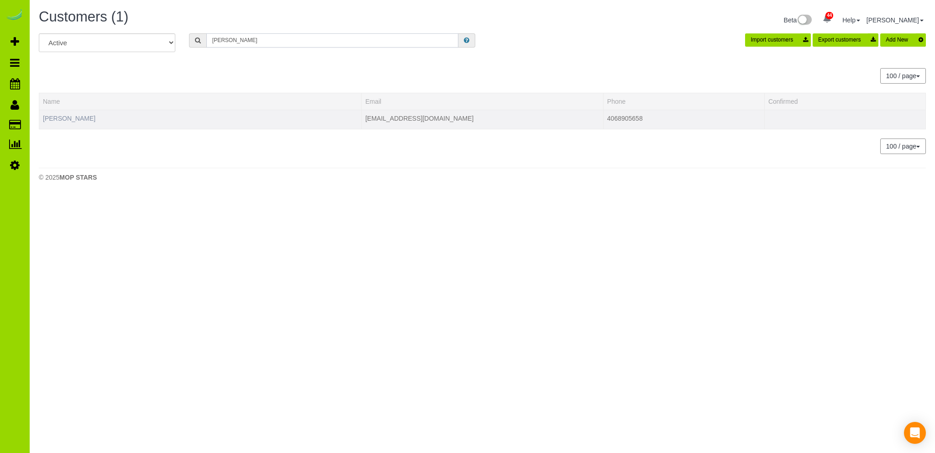
type input "[PERSON_NAME]"
click at [71, 117] on link "[PERSON_NAME]" at bounding box center [69, 118] width 53 height 7
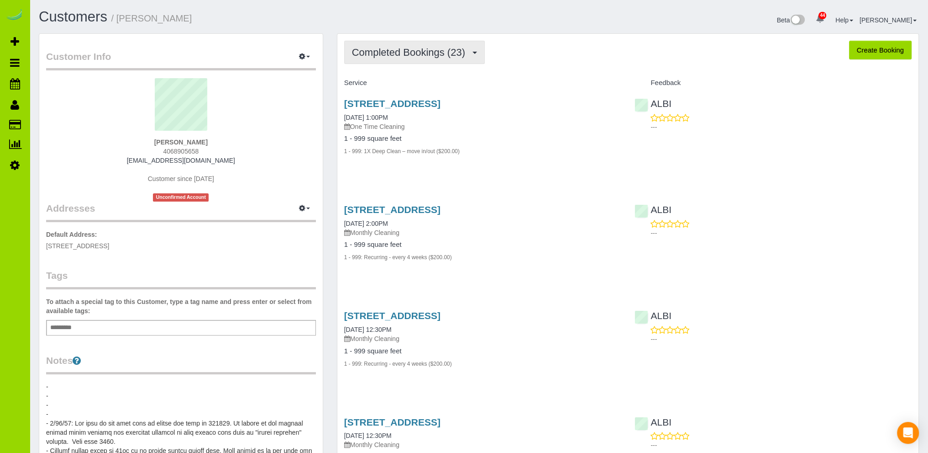
click at [418, 45] on button "Completed Bookings (23)" at bounding box center [414, 52] width 141 height 23
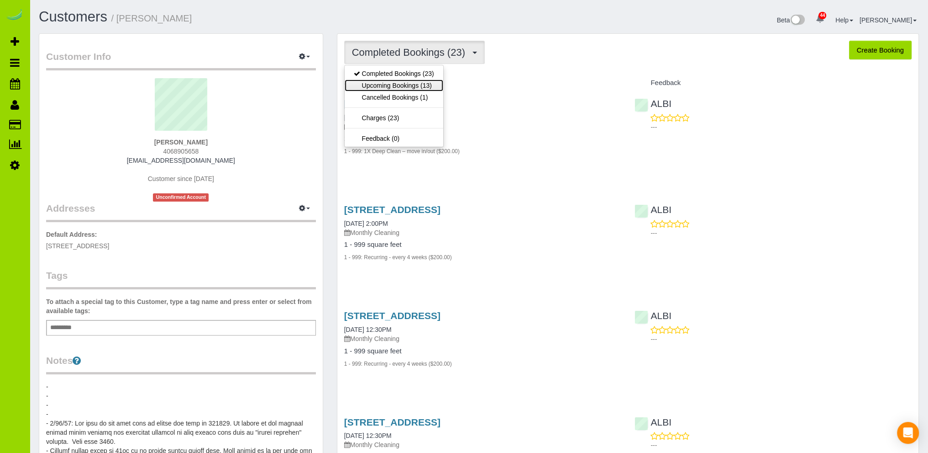
click at [382, 84] on link "Upcoming Bookings (13)" at bounding box center [394, 85] width 99 height 12
